Goal: Check status: Check status

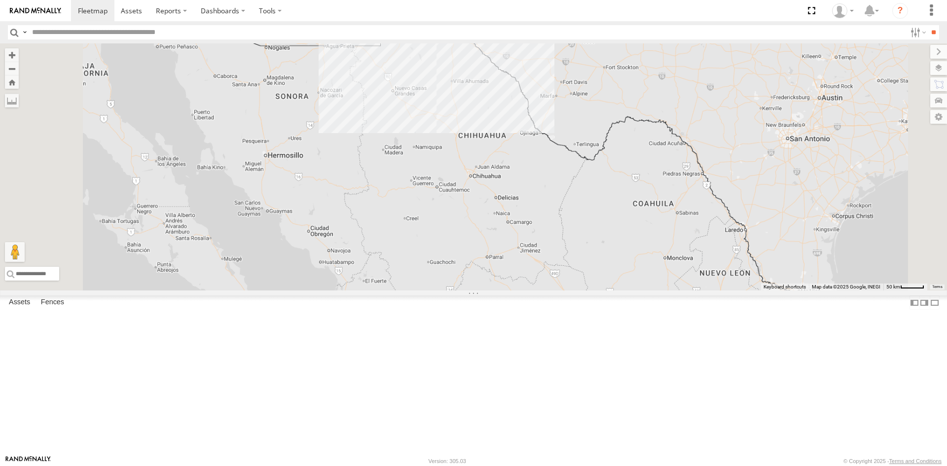
click at [113, 34] on input "text" at bounding box center [467, 32] width 878 height 14
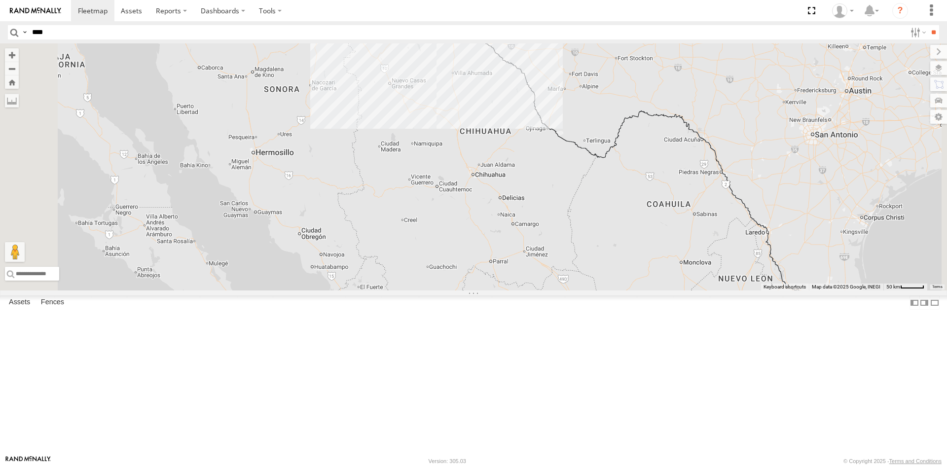
type input "****"
click at [927, 25] on input "**" at bounding box center [932, 32] width 11 height 14
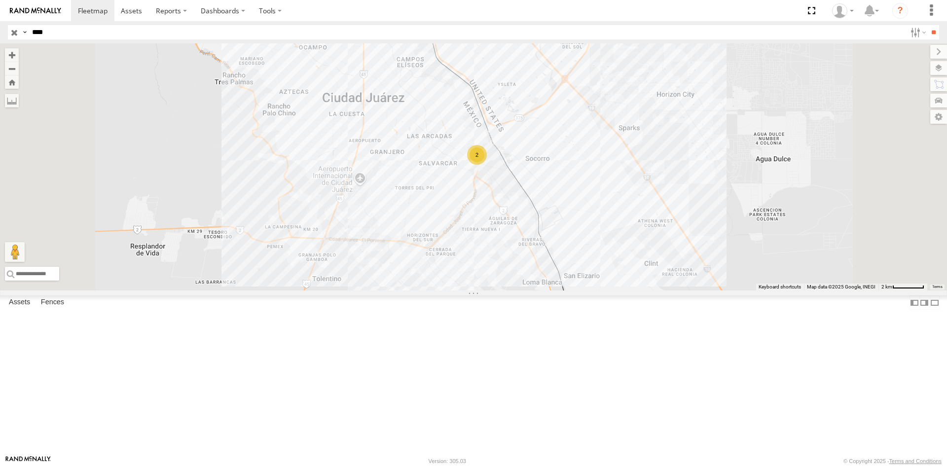
click at [0, 0] on span at bounding box center [0, 0] width 0 height 0
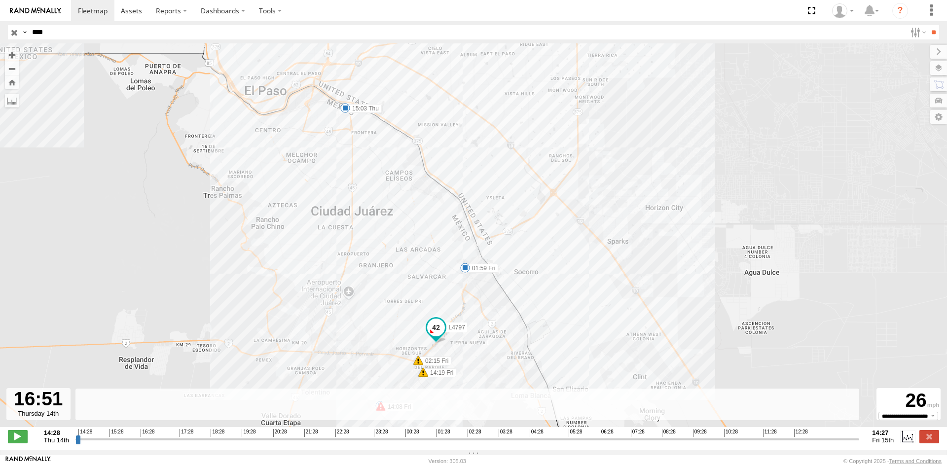
drag, startPoint x: 83, startPoint y: 444, endPoint x: 155, endPoint y: 441, distance: 72.0
click at [155, 441] on input "range" at bounding box center [467, 438] width 784 height 9
click at [61, 442] on span "Thu 14th" at bounding box center [56, 439] width 25 height 7
click at [56, 443] on span "Thu 14th" at bounding box center [56, 439] width 25 height 7
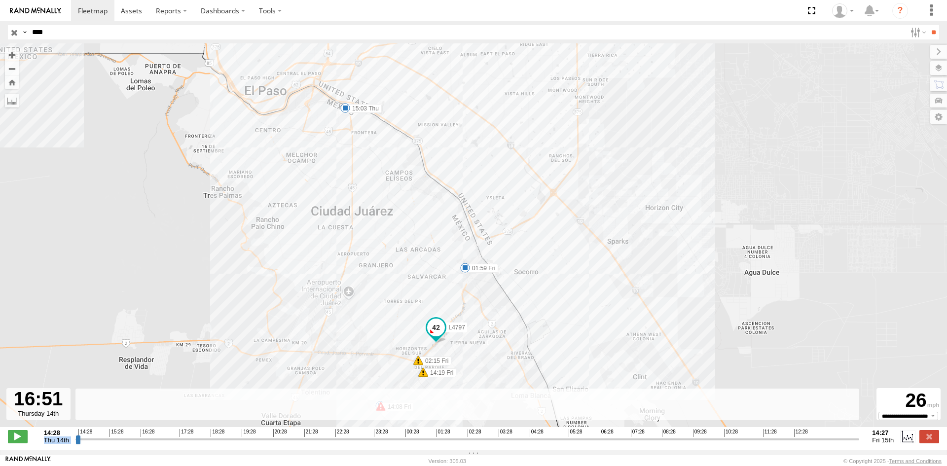
click at [56, 443] on span "Thu 14th" at bounding box center [56, 439] width 25 height 7
click at [105, 459] on footer "[PERSON_NAME] [PERSON_NAME] Version: 305.03 © Copyright 2025 - Terms and Condit…" at bounding box center [473, 460] width 947 height 11
click at [884, 436] on strong "14:27" at bounding box center [883, 432] width 22 height 7
click at [907, 443] on label at bounding box center [907, 436] width 15 height 13
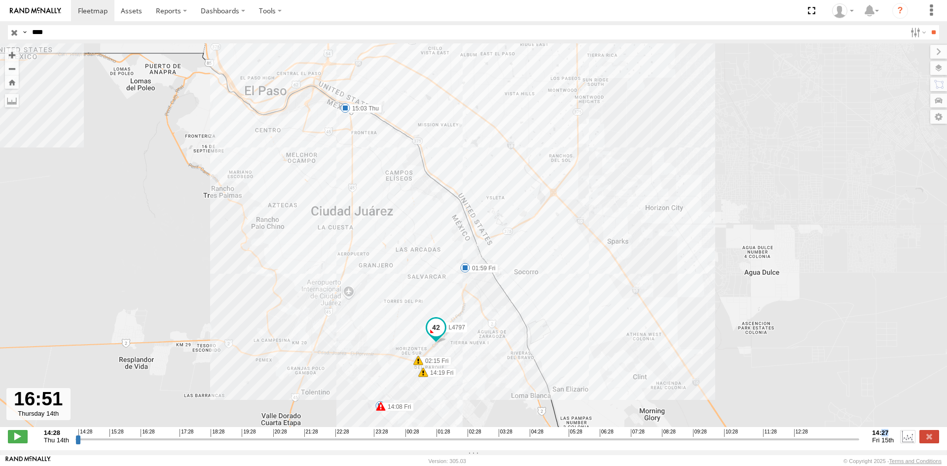
click at [907, 443] on label at bounding box center [907, 436] width 15 height 13
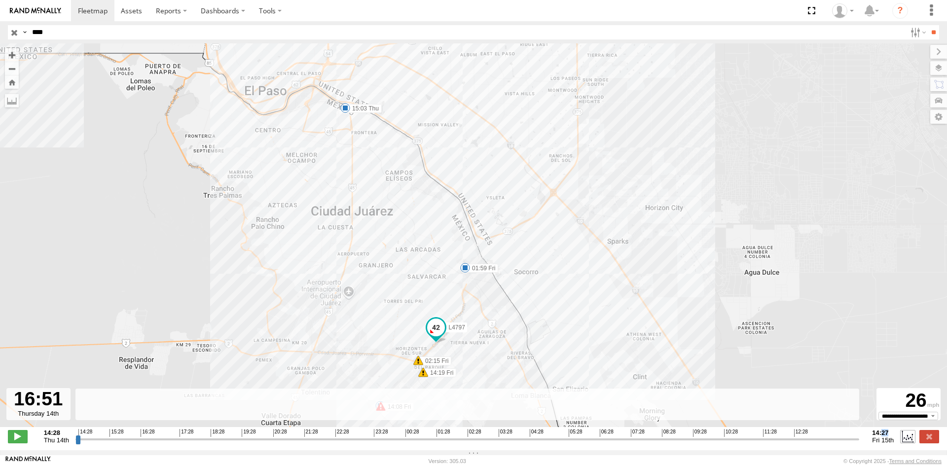
click at [907, 443] on label at bounding box center [907, 436] width 15 height 13
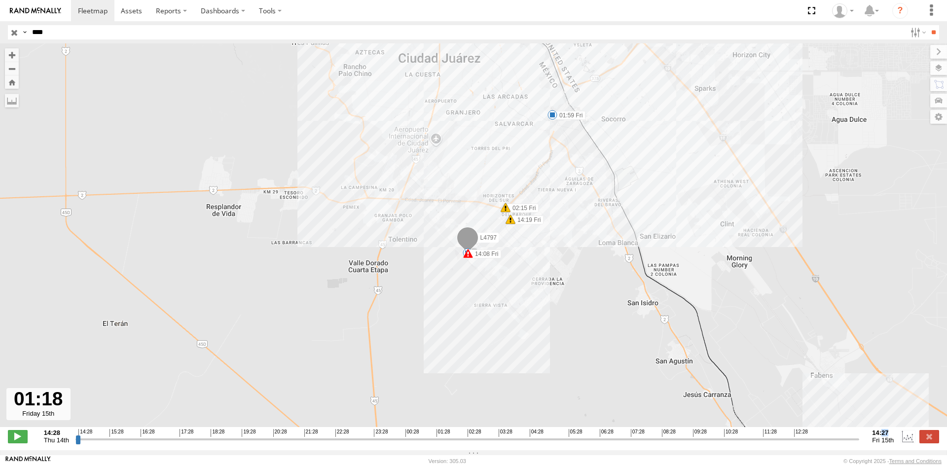
drag, startPoint x: 154, startPoint y: 445, endPoint x: 442, endPoint y: 379, distance: 295.9
click at [429, 444] on input "range" at bounding box center [467, 438] width 784 height 9
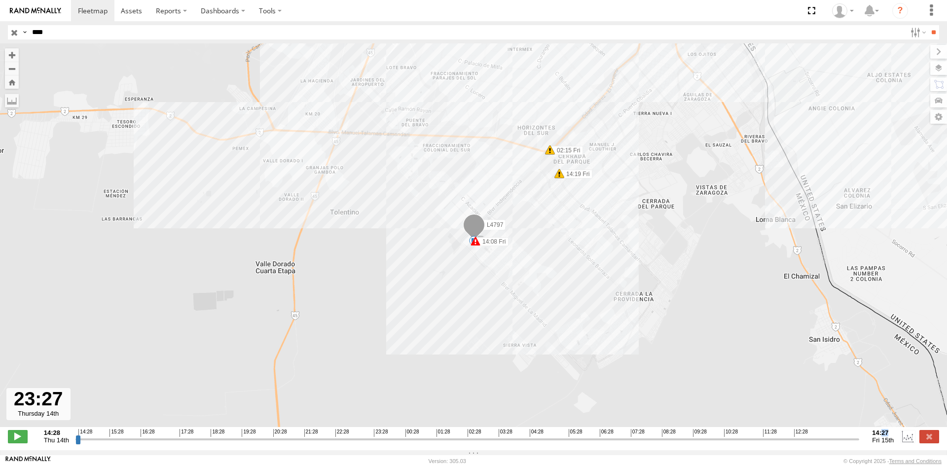
drag, startPoint x: 429, startPoint y: 445, endPoint x: 370, endPoint y: 439, distance: 59.5
click at [370, 439] on input "range" at bounding box center [467, 438] width 784 height 9
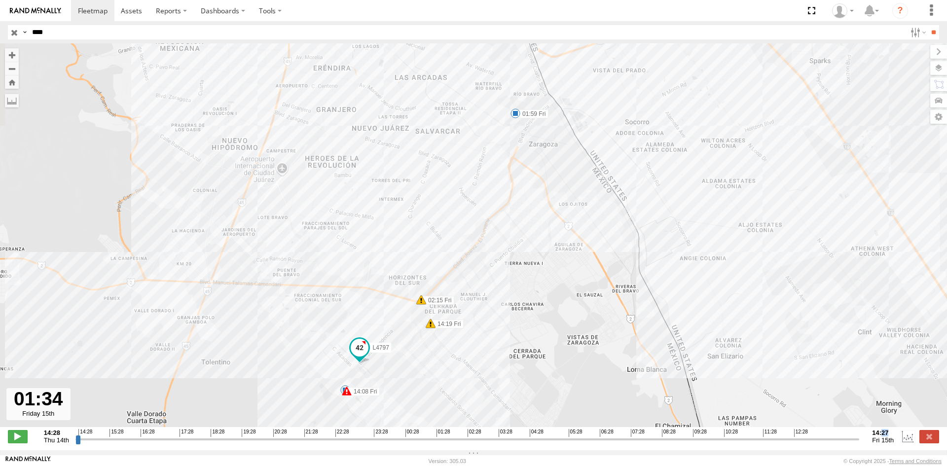
drag, startPoint x: 374, startPoint y: 445, endPoint x: 438, endPoint y: 442, distance: 64.2
click at [438, 442] on input "range" at bounding box center [467, 438] width 784 height 9
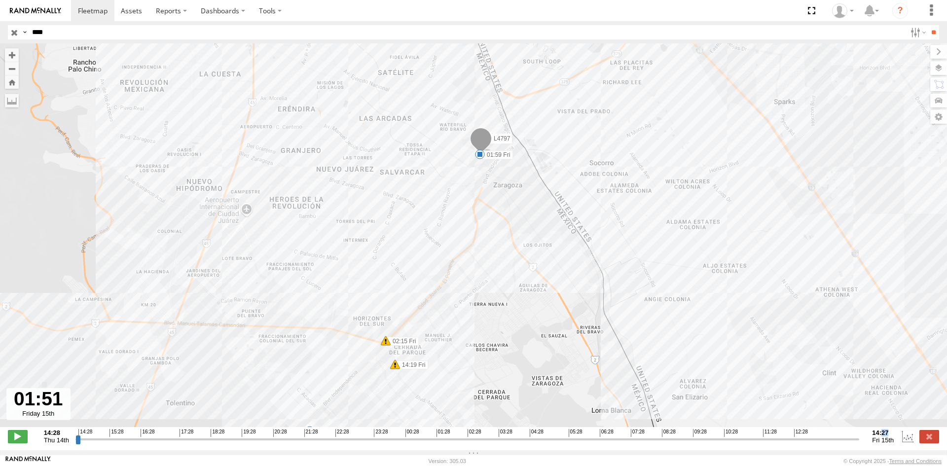
drag, startPoint x: 75, startPoint y: 444, endPoint x: 447, endPoint y: 445, distance: 372.2
click at [447, 444] on input "range" at bounding box center [467, 438] width 784 height 9
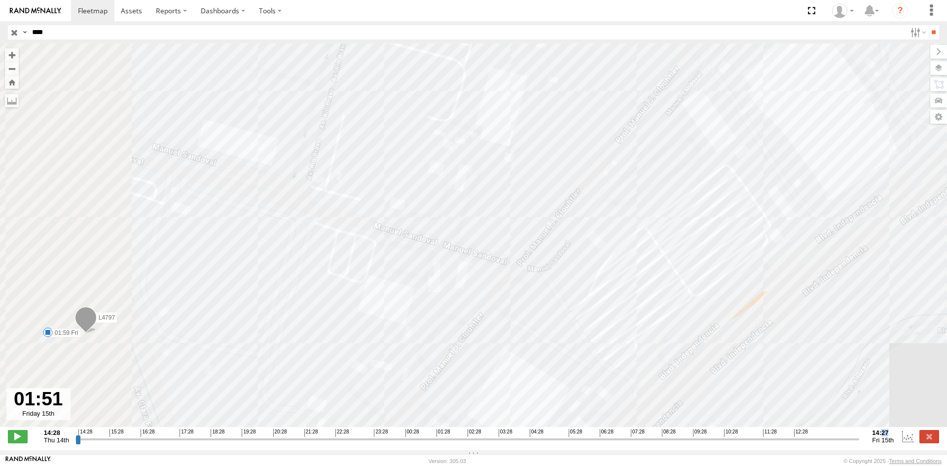
drag, startPoint x: 213, startPoint y: 315, endPoint x: 421, endPoint y: 144, distance: 269.1
click at [420, 148] on div "L4797 15:03 Thu 01:59 Fri 02:15 Fri 14:08 Fri 14:19 Fri" at bounding box center [473, 240] width 947 height 394
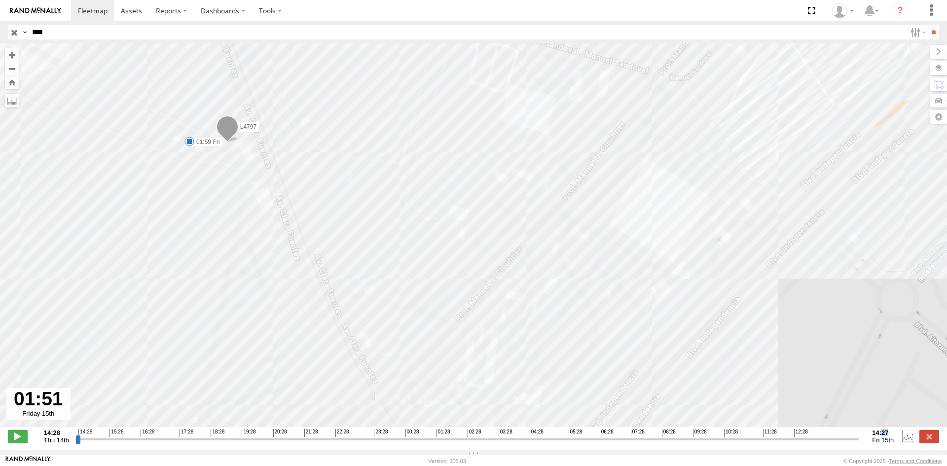
drag, startPoint x: 235, startPoint y: 150, endPoint x: 227, endPoint y: 144, distance: 10.0
click at [227, 144] on div "L4797 15:03 Thu 01:59 Fri 02:15 Fri 14:08 Fri 14:19 Fri" at bounding box center [473, 240] width 947 height 394
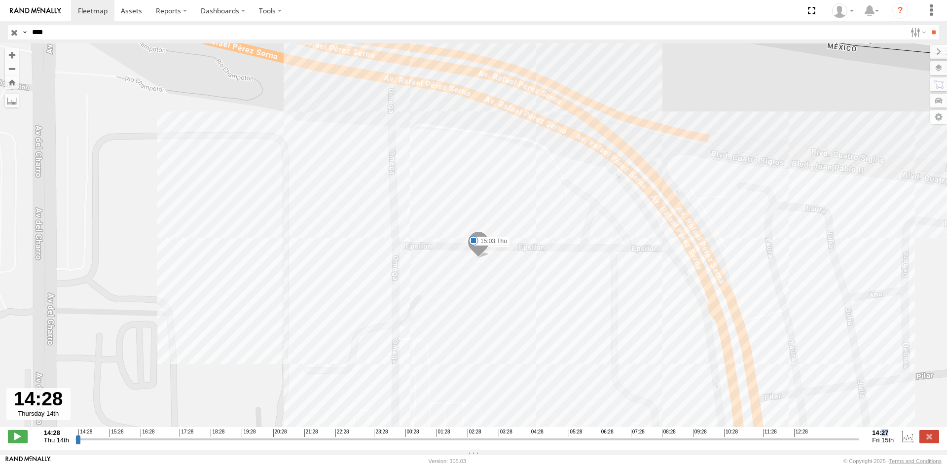
drag, startPoint x: 448, startPoint y: 447, endPoint x: 52, endPoint y: 419, distance: 396.4
click at [75, 434] on input "range" at bounding box center [467, 438] width 784 height 9
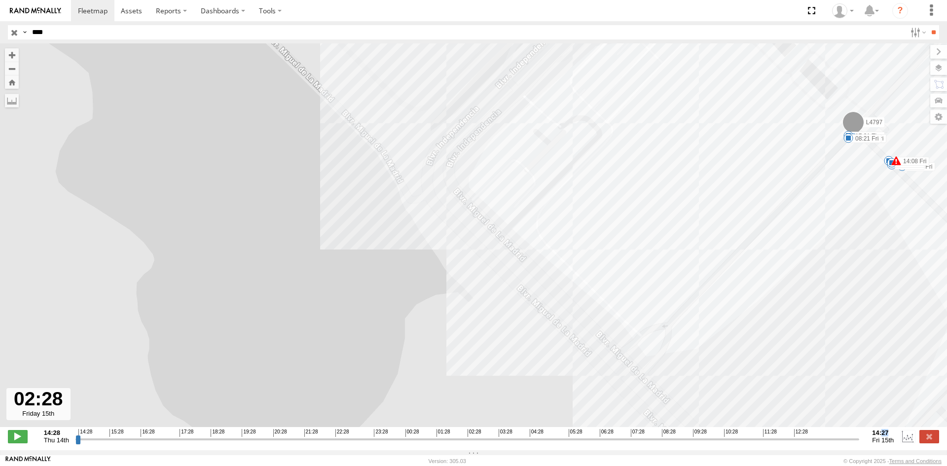
drag, startPoint x: 78, startPoint y: 444, endPoint x: 467, endPoint y: 443, distance: 389.0
click at [467, 443] on input "range" at bounding box center [467, 438] width 784 height 9
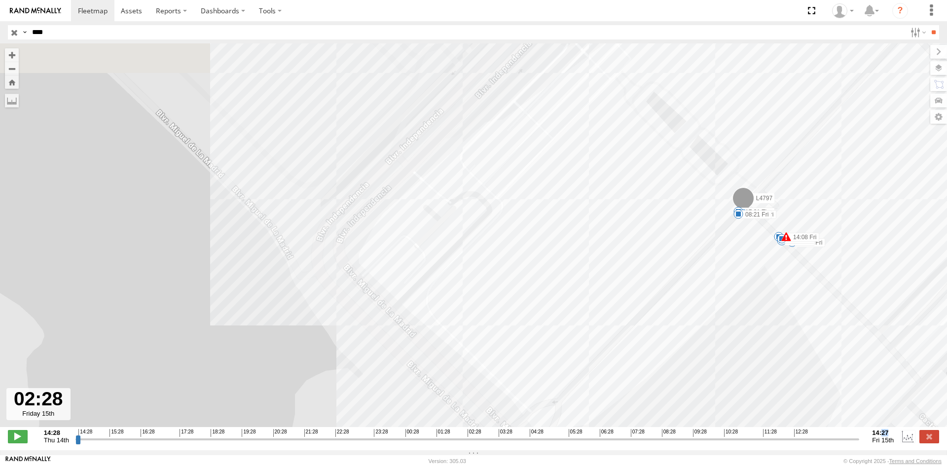
drag, startPoint x: 899, startPoint y: 195, endPoint x: 642, endPoint y: 311, distance: 281.8
click at [650, 310] on div "L4797 15:03 Thu 01:59 Fri 02:15 Fri 14:08 Fri 14:19 Fri 17:31 Thu 02:26 Fri 08:…" at bounding box center [473, 240] width 947 height 394
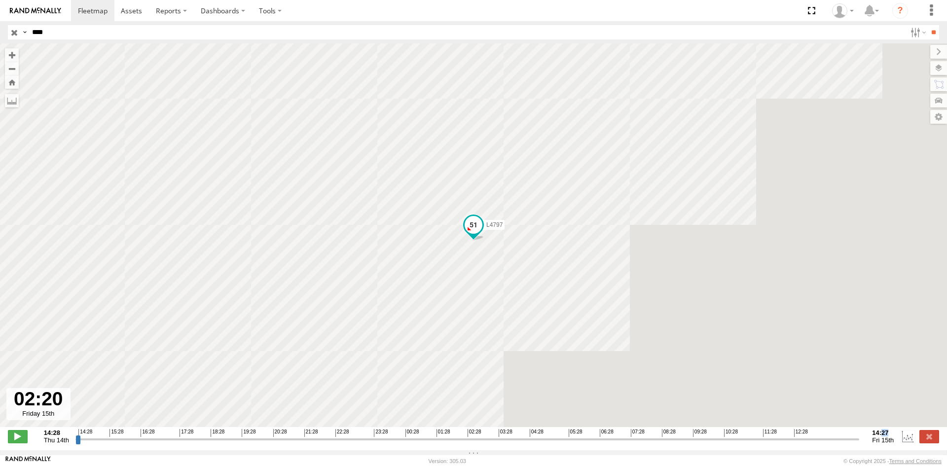
drag, startPoint x: 466, startPoint y: 446, endPoint x: 462, endPoint y: 441, distance: 6.3
click at [462, 441] on input "range" at bounding box center [467, 438] width 784 height 9
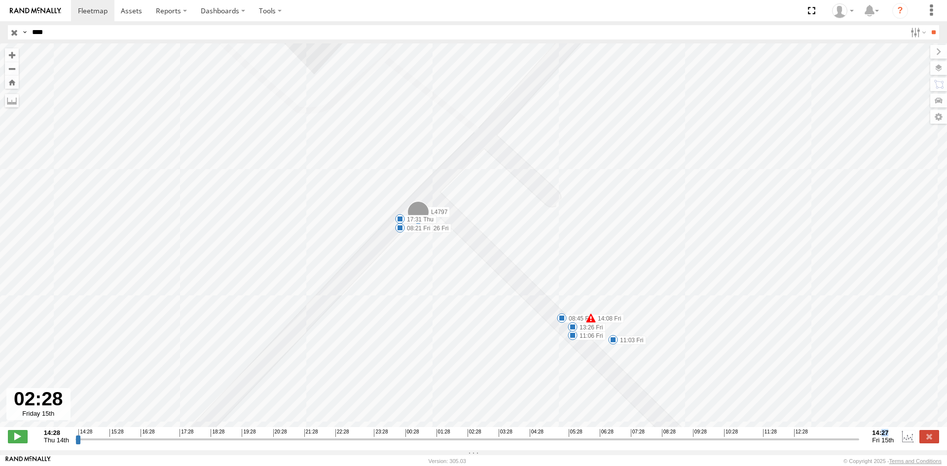
drag, startPoint x: 462, startPoint y: 441, endPoint x: 468, endPoint y: 437, distance: 6.7
click at [468, 437] on input "range" at bounding box center [467, 438] width 784 height 9
drag, startPoint x: 468, startPoint y: 444, endPoint x: 535, endPoint y: 452, distance: 67.5
click at [535, 444] on input "range" at bounding box center [467, 438] width 784 height 9
drag, startPoint x: 535, startPoint y: 445, endPoint x: 602, endPoint y: 451, distance: 66.4
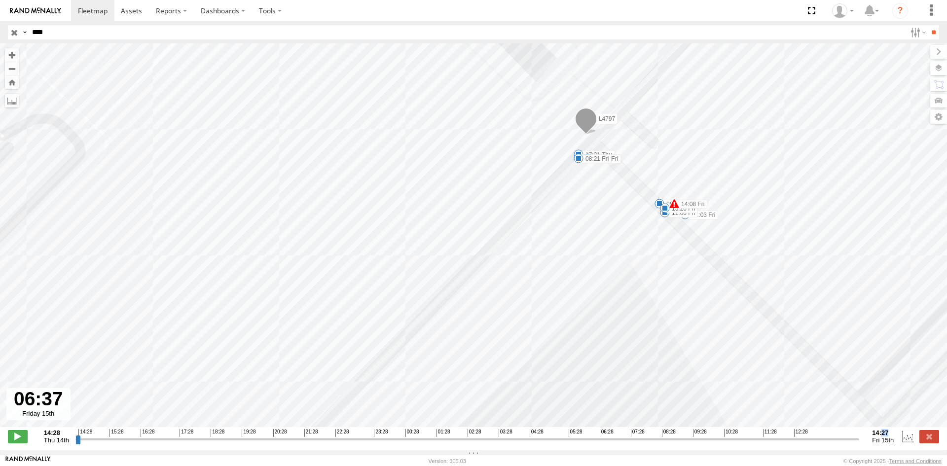
type input "**********"
click at [602, 444] on input "range" at bounding box center [467, 438] width 784 height 9
